Goal: Task Accomplishment & Management: Manage account settings

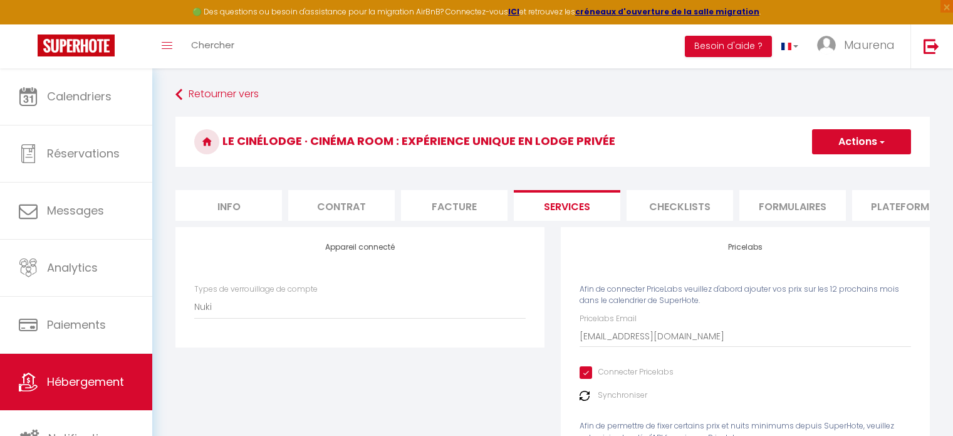
select select "Nuki"
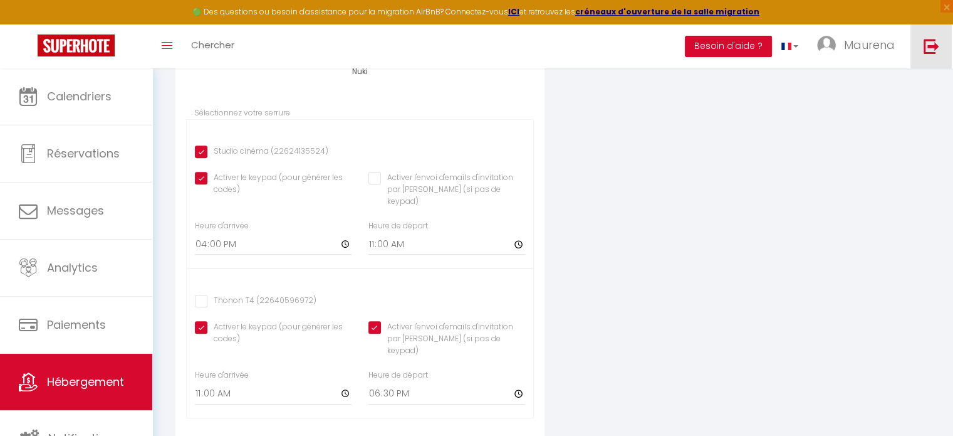
click at [941, 50] on link at bounding box center [931, 46] width 41 height 44
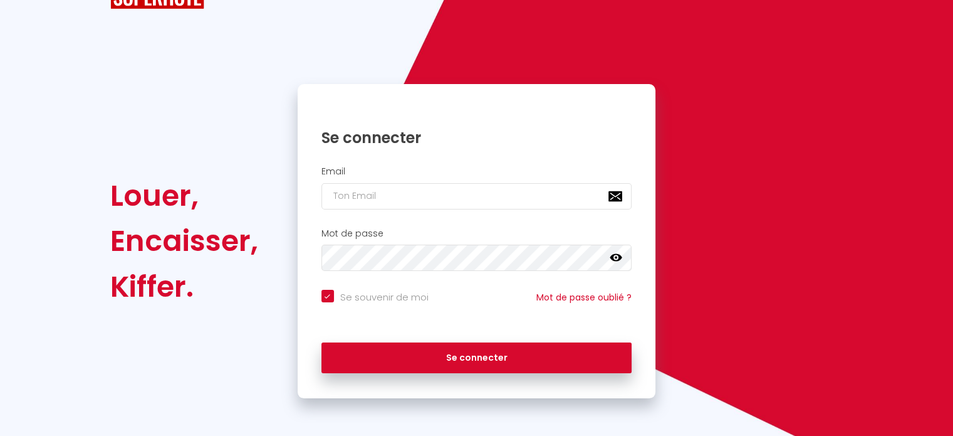
scroll to position [50, 0]
checkbox input "true"
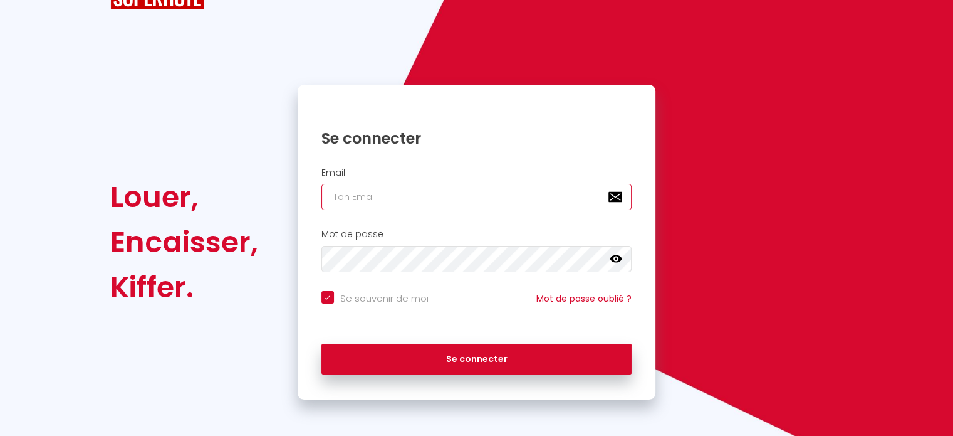
paste input "[EMAIL_ADDRESS][DOMAIN_NAME]"
type input "[EMAIL_ADDRESS][DOMAIN_NAME]"
checkbox input "true"
click at [385, 203] on input "[EMAIL_ADDRESS][DOMAIN_NAME]" at bounding box center [477, 197] width 311 height 26
type input "[EMAIL_ADDRESS][DOMAIN_NAME]"
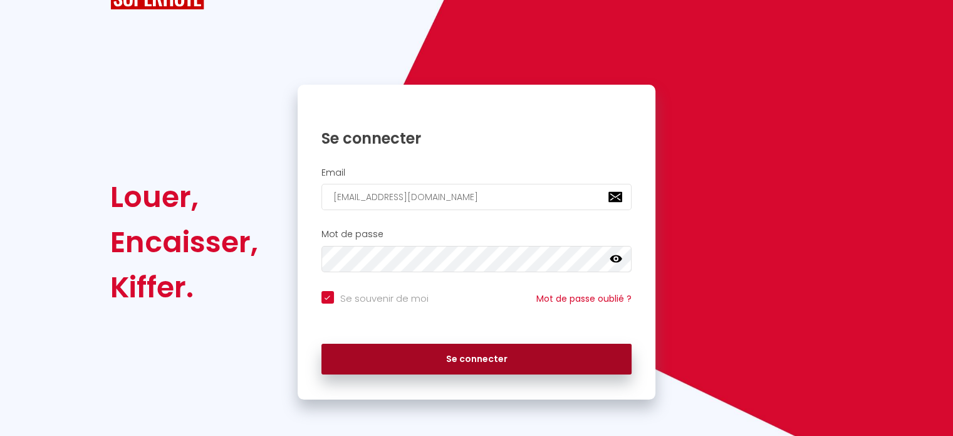
click at [458, 343] on button "Se connecter" at bounding box center [477, 358] width 311 height 31
checkbox input "true"
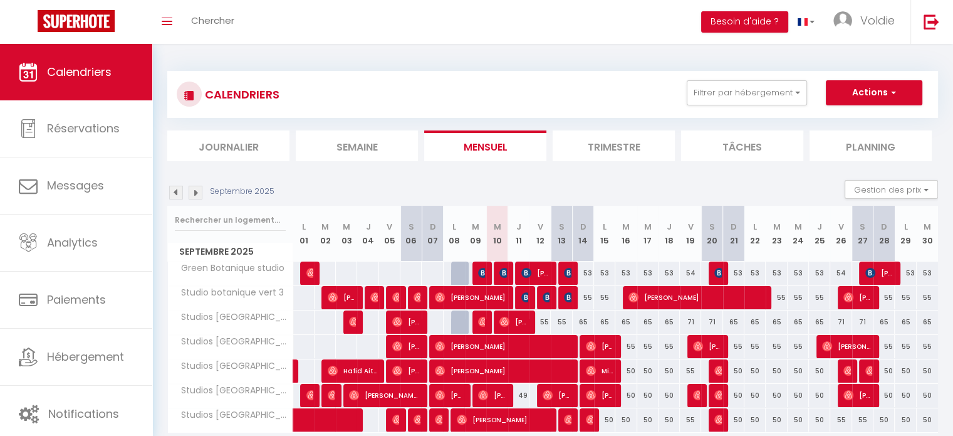
scroll to position [47, 0]
